Goal: Task Accomplishment & Management: Manage account settings

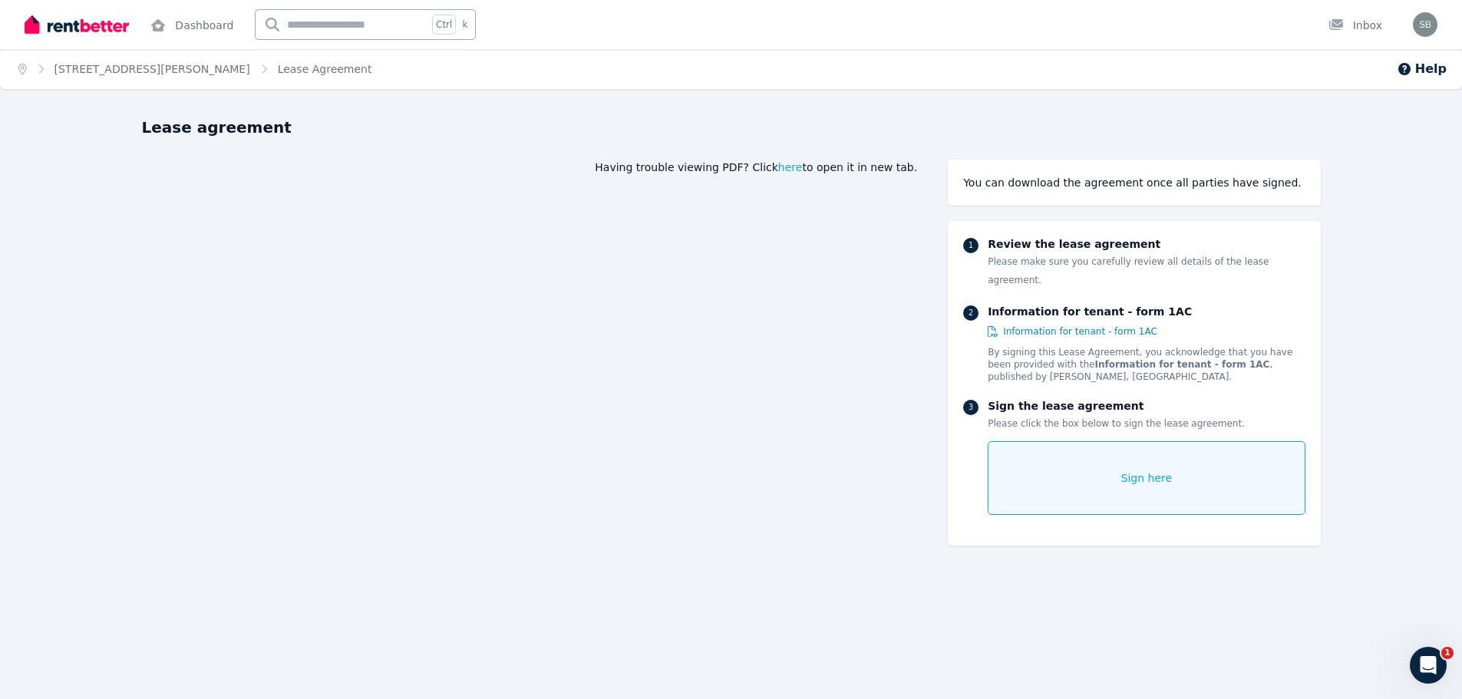
click at [1092, 441] on div "Sign here" at bounding box center [1146, 478] width 317 height 74
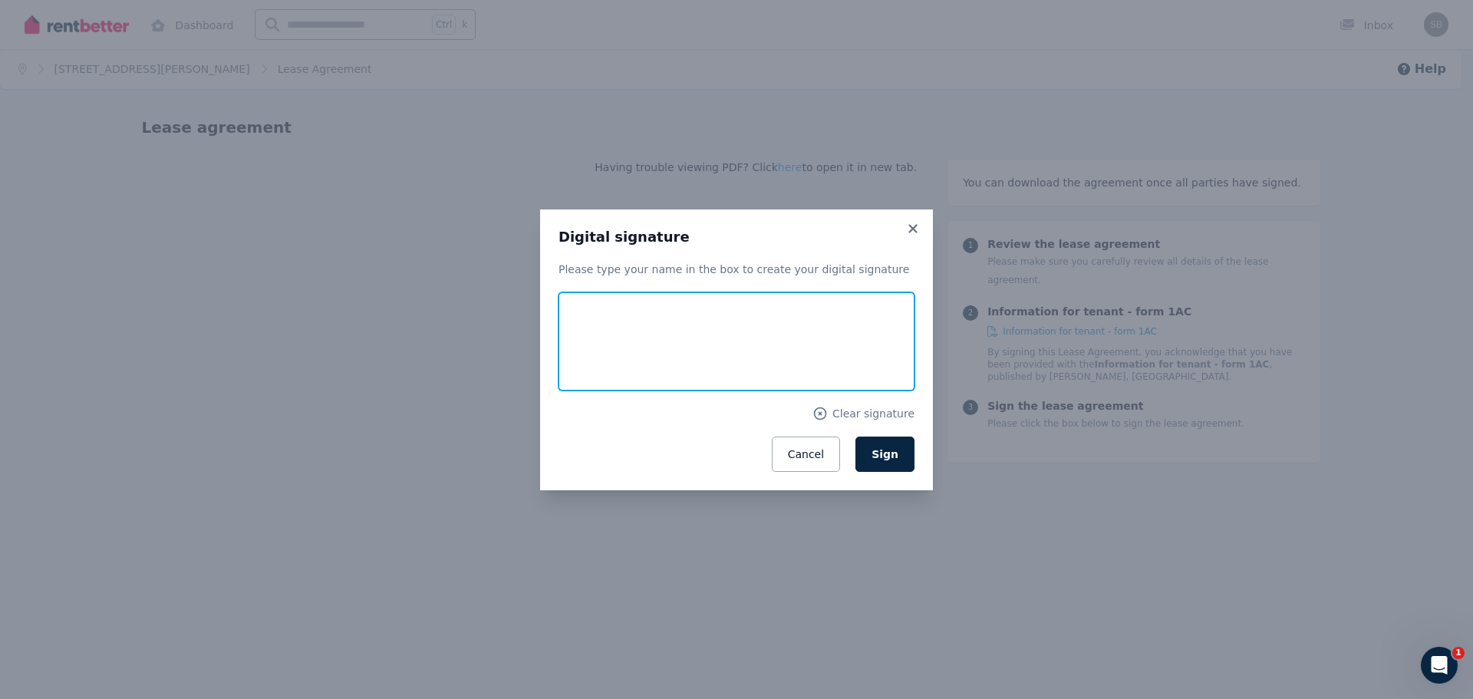
click at [676, 337] on input "text" at bounding box center [737, 341] width 356 height 98
type input "*********"
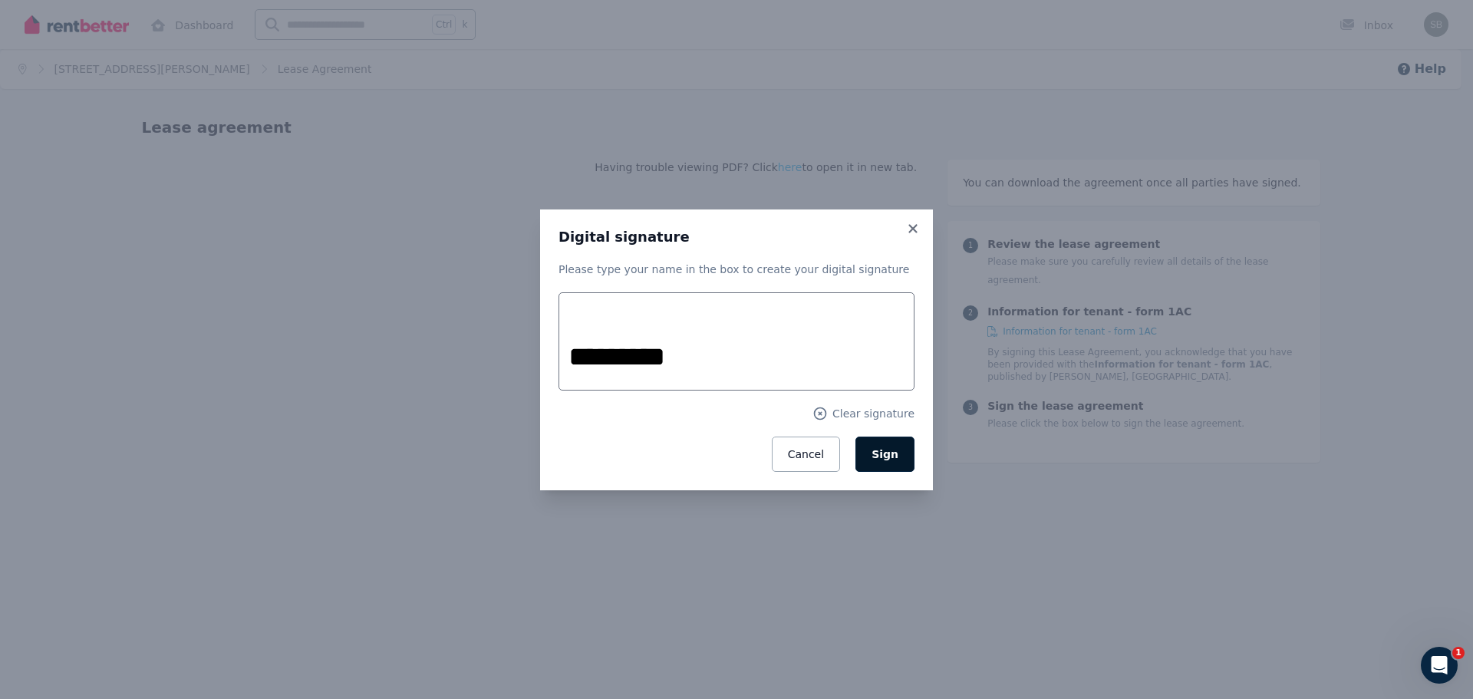
click at [880, 453] on span "Sign" at bounding box center [885, 454] width 27 height 12
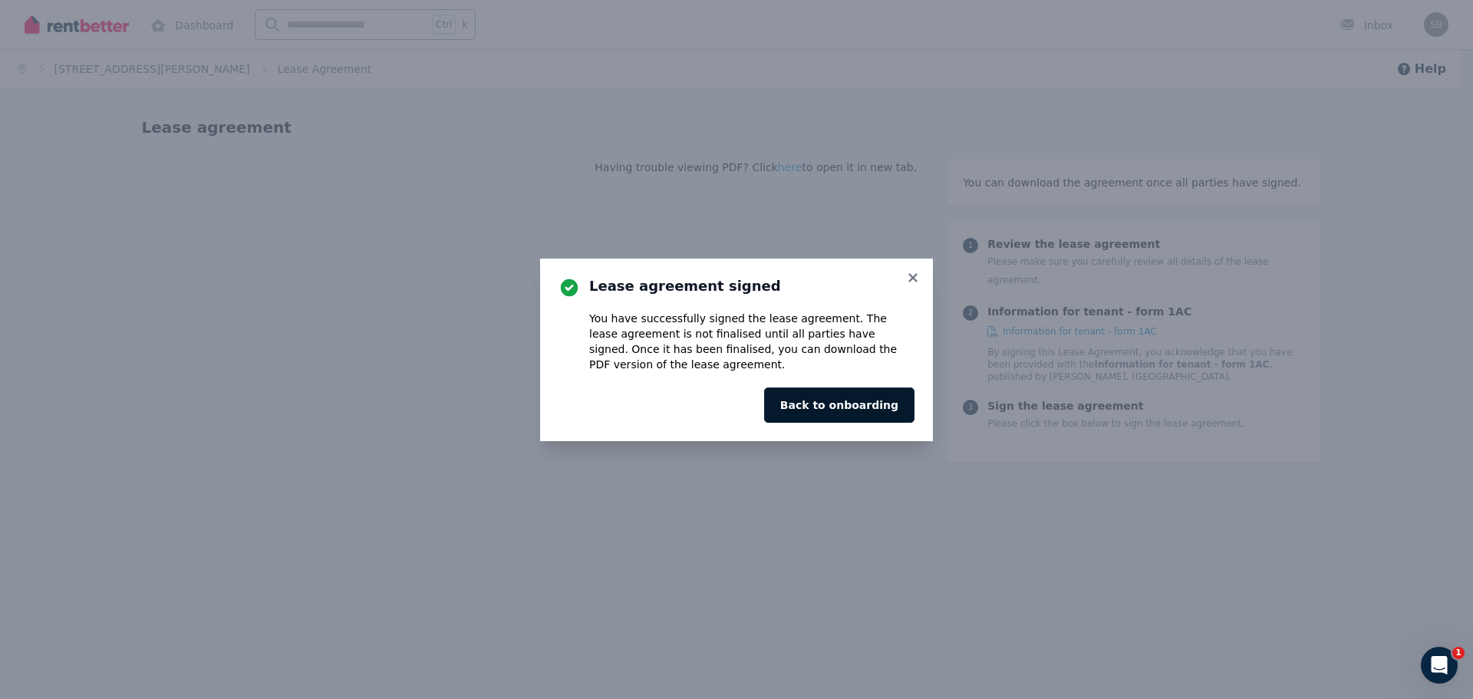
click at [855, 402] on button "Back to onboarding" at bounding box center [839, 405] width 150 height 35
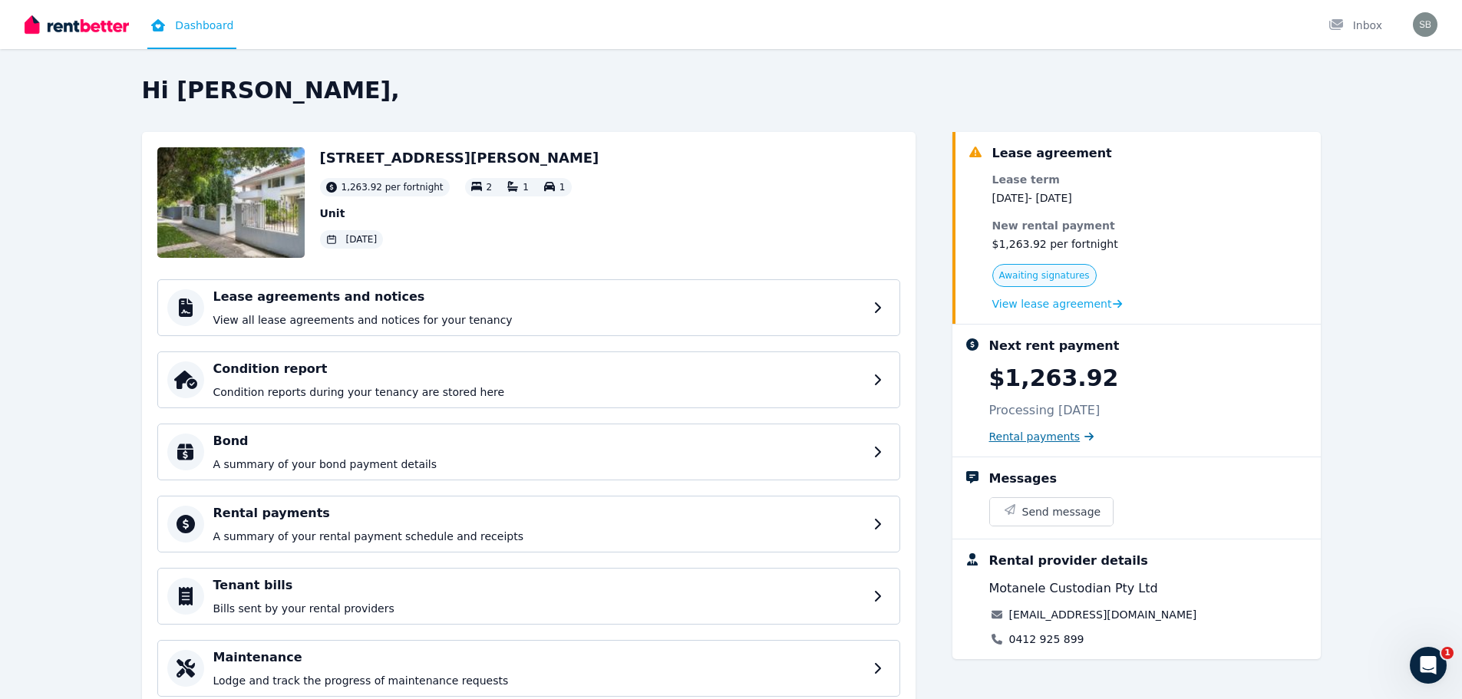
click at [1066, 441] on span "Rental payments" at bounding box center [1034, 436] width 91 height 15
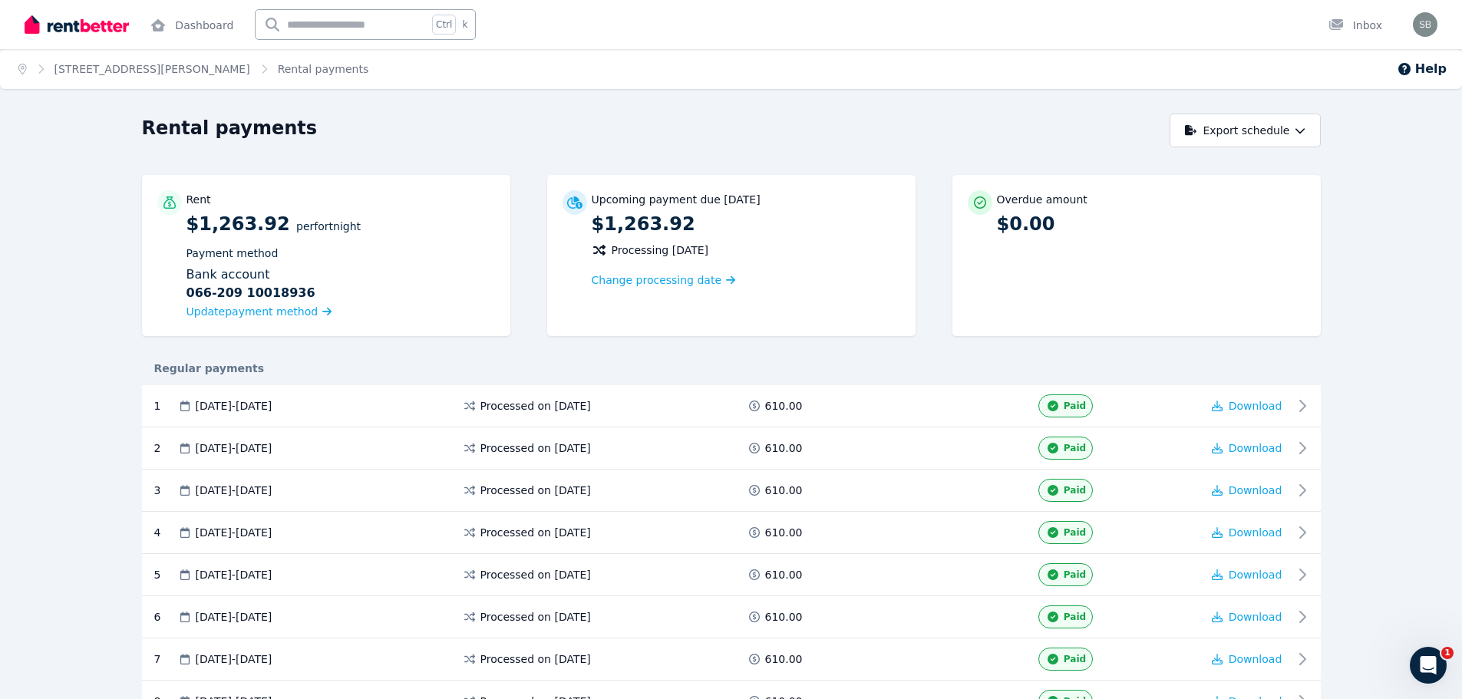
click at [278, 64] on span "Rental payments" at bounding box center [323, 68] width 91 height 15
click at [218, 68] on link "unit 3/2A Campbell Street, Subiaco" at bounding box center [152, 69] width 196 height 12
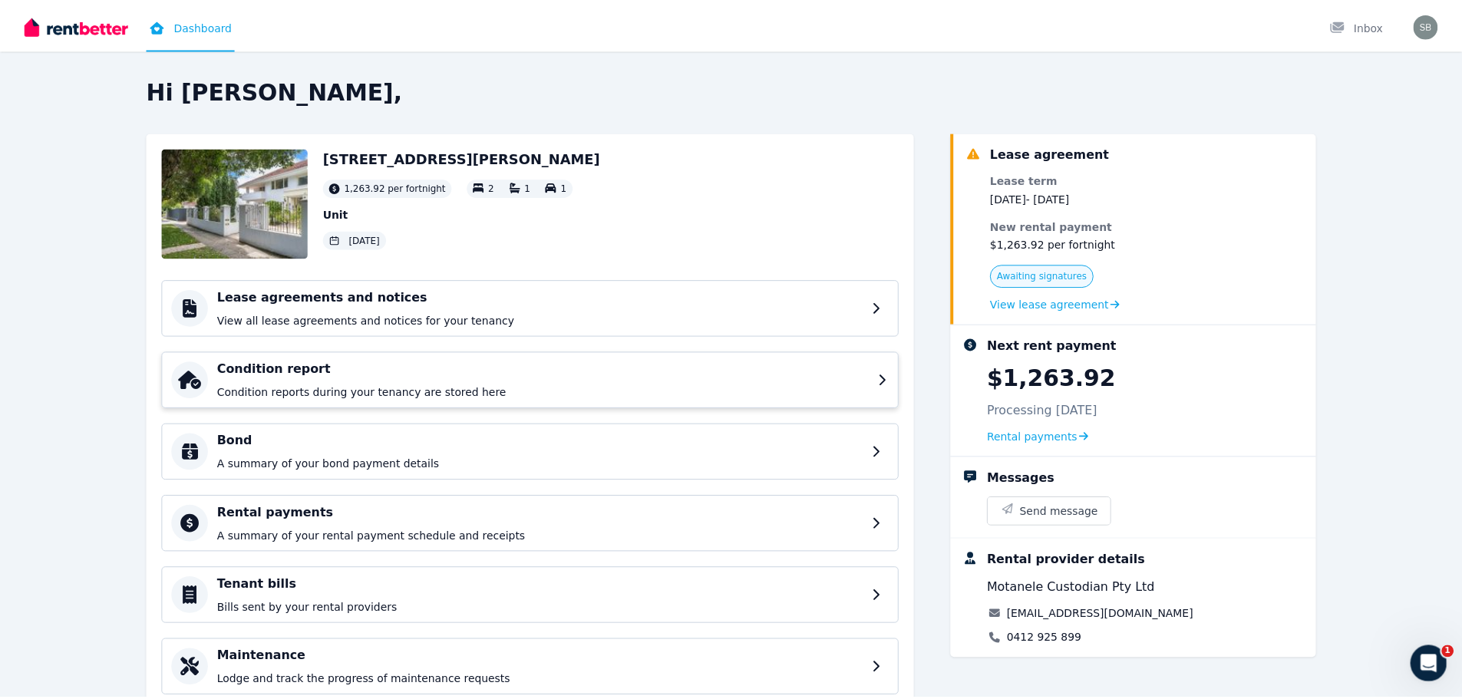
scroll to position [56, 0]
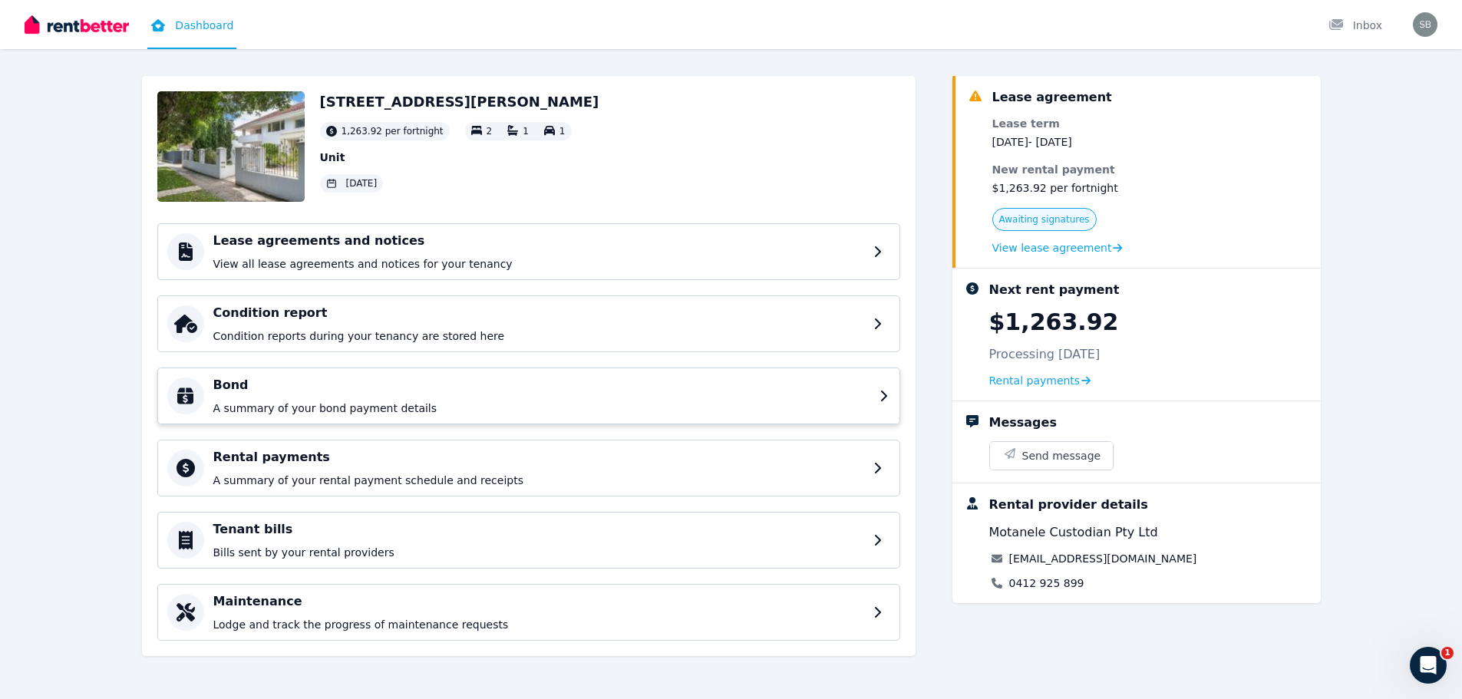
click at [325, 389] on h4 "Bond" at bounding box center [541, 385] width 657 height 18
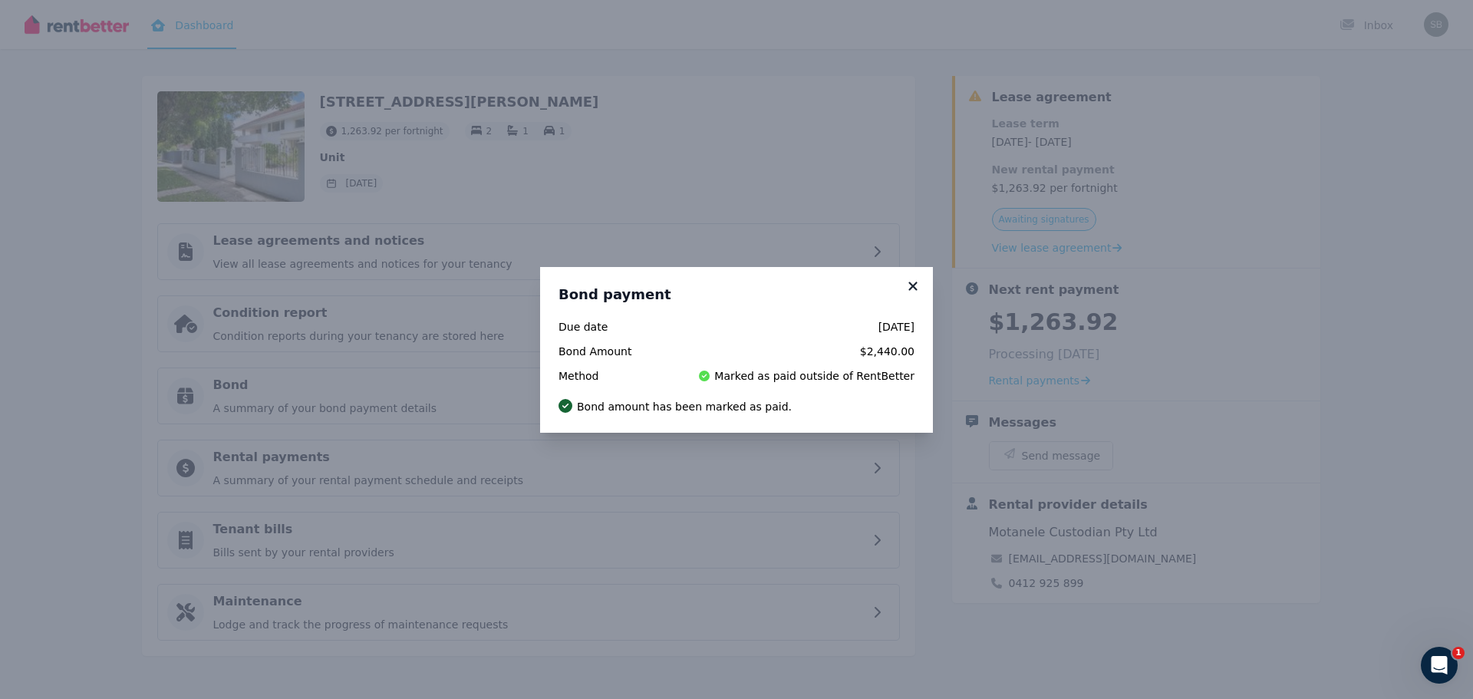
click at [912, 282] on icon at bounding box center [913, 286] width 15 height 14
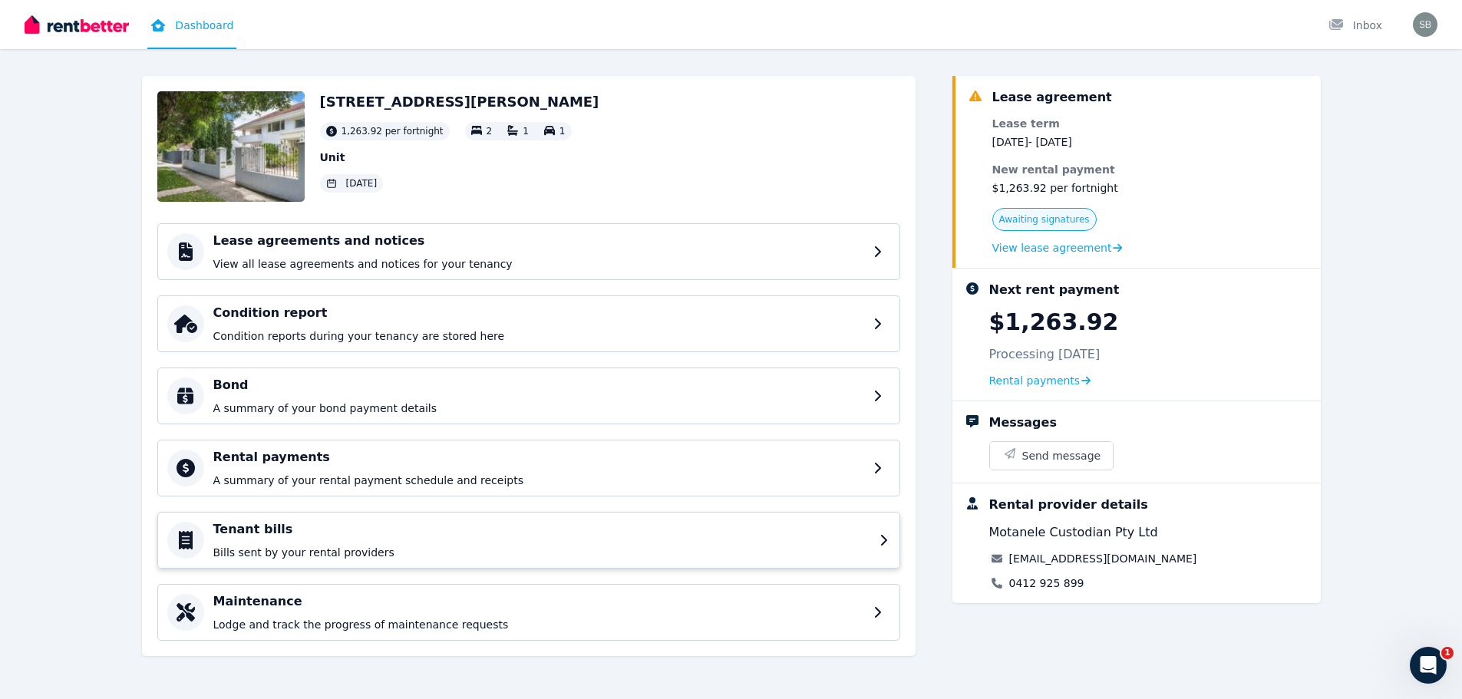
click at [480, 546] on p "Bills sent by your rental providers" at bounding box center [541, 552] width 657 height 15
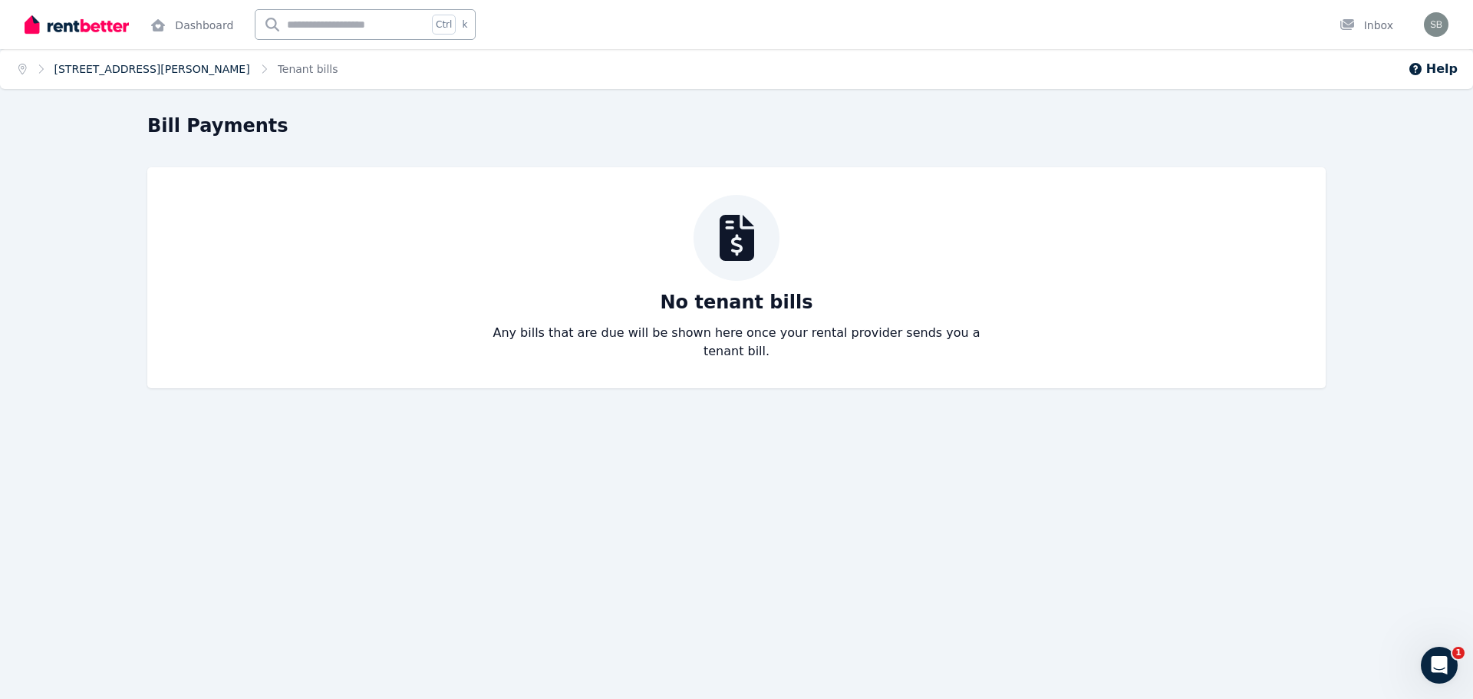
click at [184, 66] on link "unit 3/2A Campbell Street, Subiaco" at bounding box center [152, 69] width 196 height 12
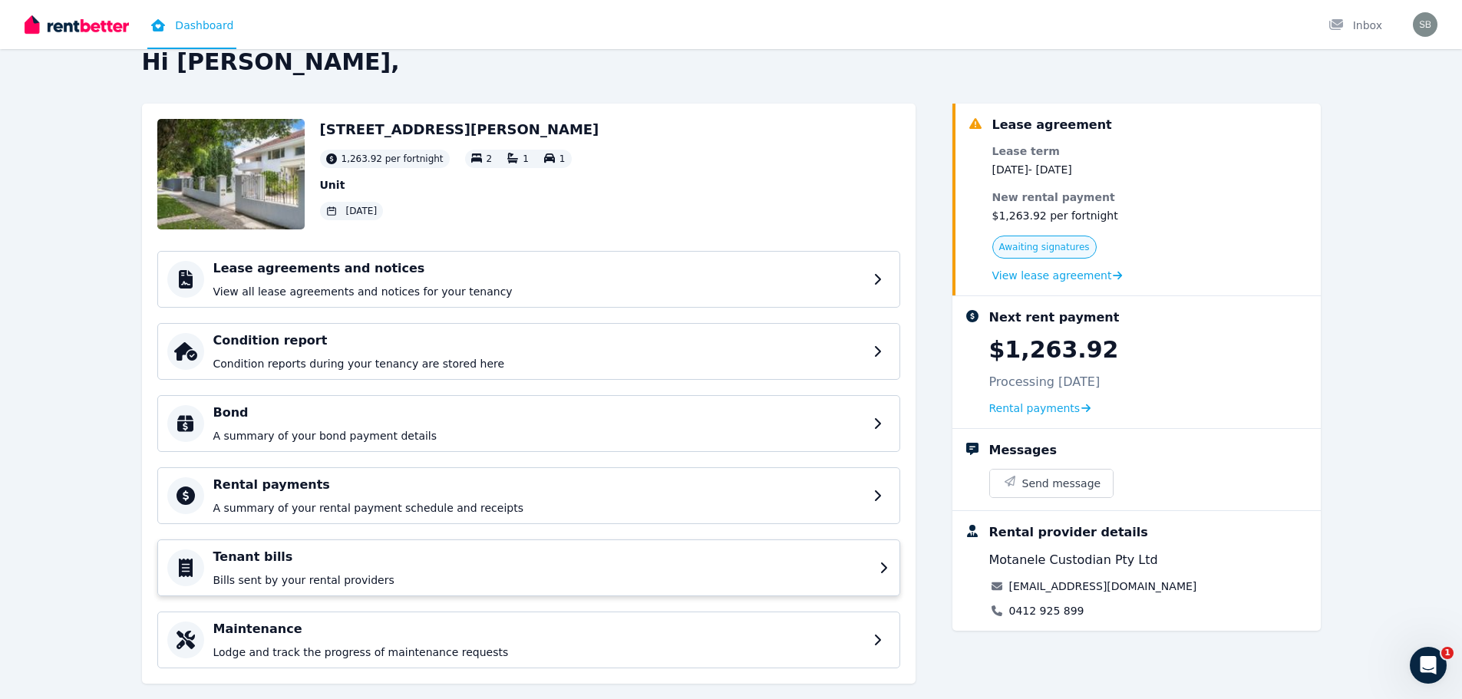
scroll to position [56, 0]
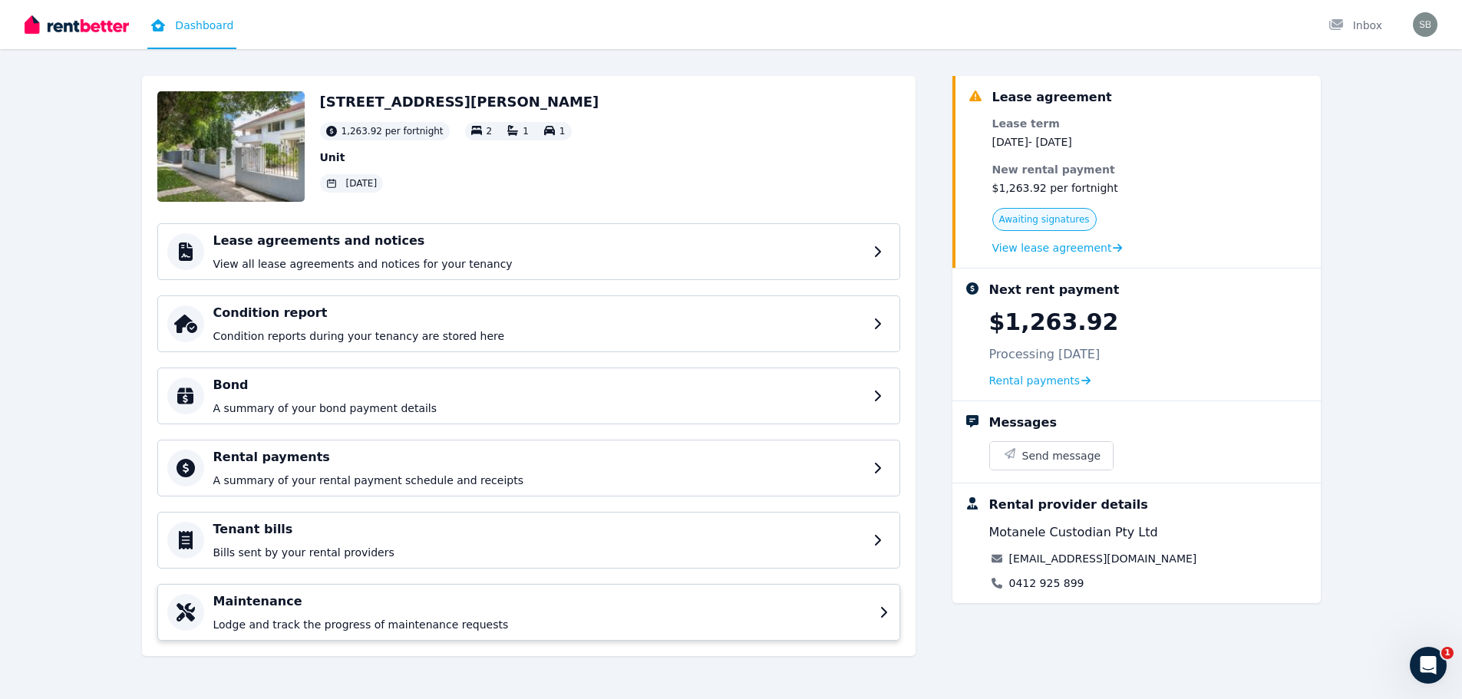
click at [364, 612] on div "Maintenance Lodge and track the progress of maintenance requests" at bounding box center [541, 612] width 657 height 40
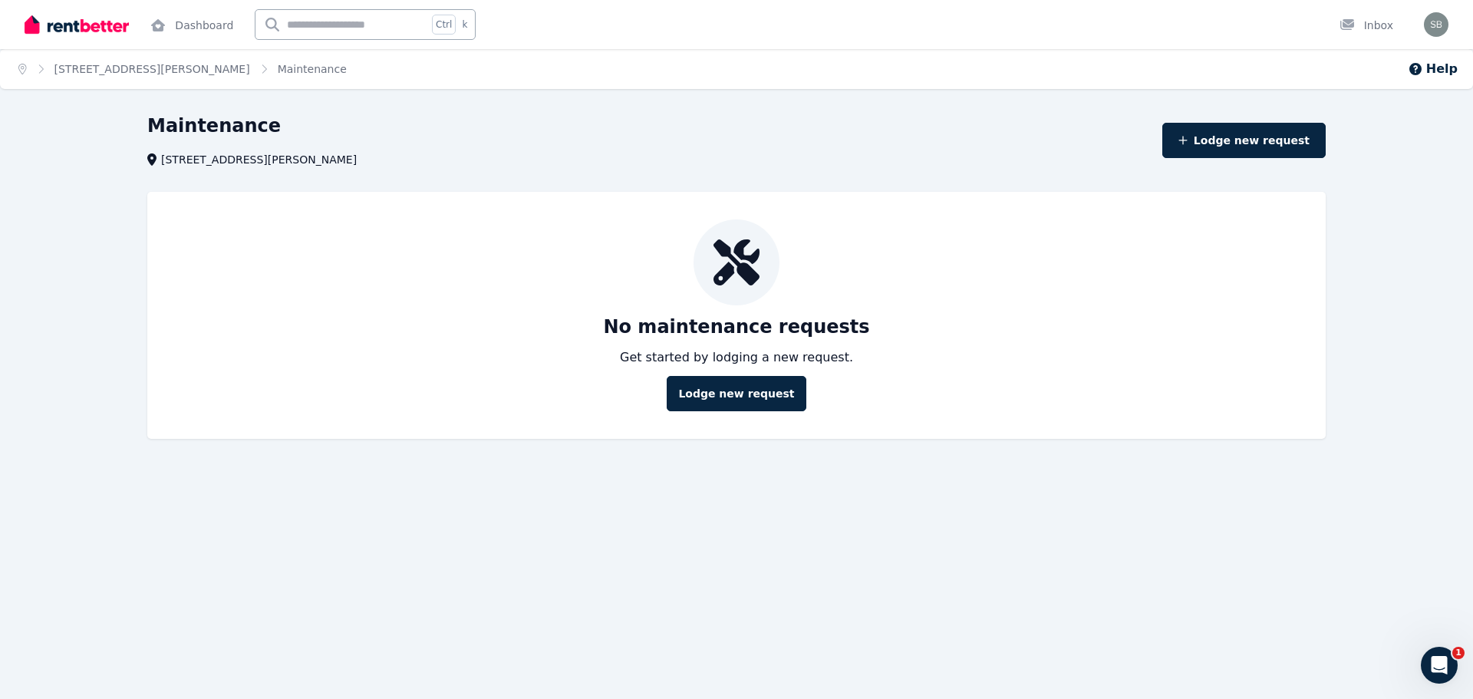
click at [170, 79] on ol "Home unit 3/2A Campbell Street, Subiaco Maintenance" at bounding box center [182, 69] width 365 height 40
click at [173, 71] on link "unit 3/2A Campbell Street, Subiaco" at bounding box center [152, 69] width 196 height 12
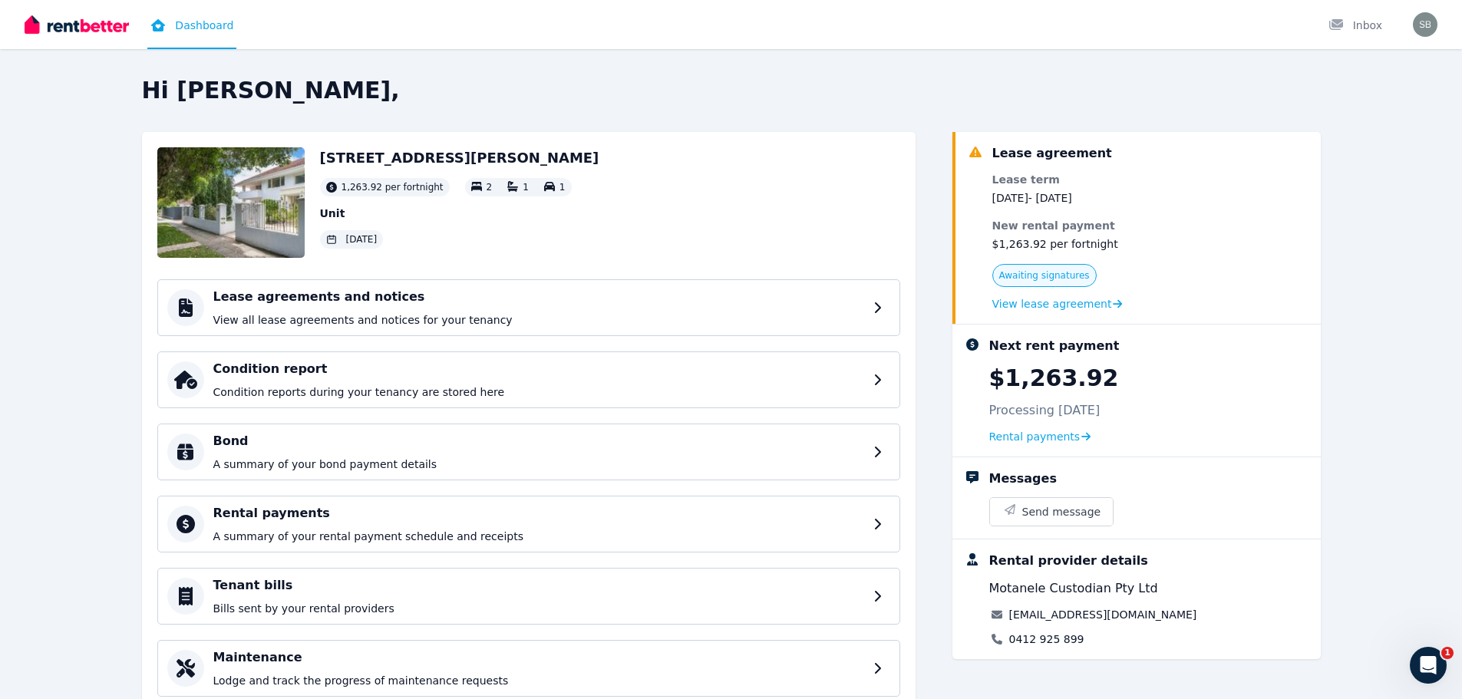
click at [1068, 272] on span "Awaiting signatures" at bounding box center [1044, 275] width 91 height 12
